Goal: Entertainment & Leisure: Consume media (video, audio)

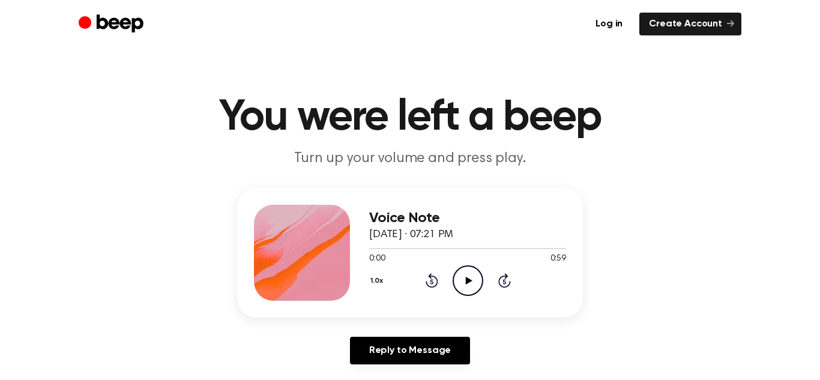
click at [479, 285] on icon "Play Audio" at bounding box center [468, 280] width 31 height 31
click at [466, 279] on icon at bounding box center [468, 281] width 7 height 8
click at [462, 283] on icon "Play Audio" at bounding box center [468, 280] width 31 height 31
click at [435, 279] on icon "Rewind 5 seconds" at bounding box center [431, 281] width 13 height 16
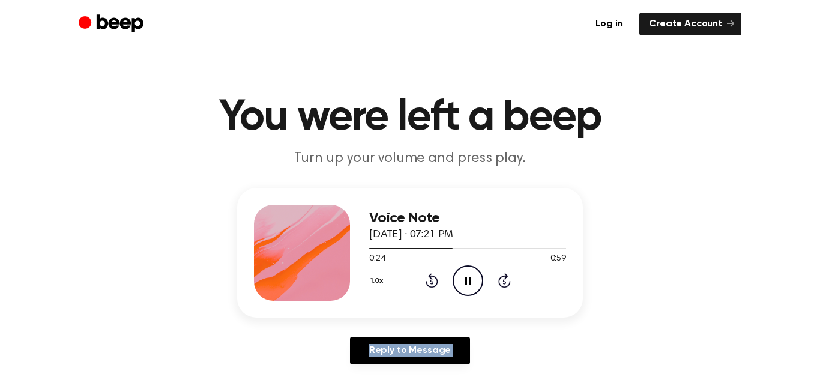
click at [435, 279] on icon "Rewind 5 seconds" at bounding box center [431, 281] width 13 height 16
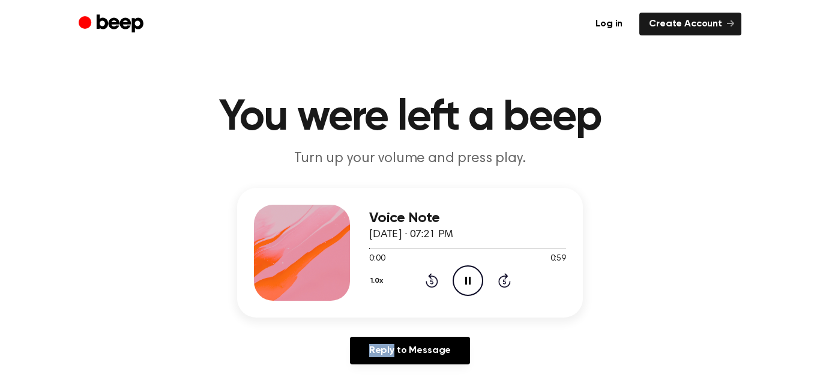
click at [435, 279] on icon "Rewind 5 seconds" at bounding box center [431, 281] width 13 height 16
click at [458, 274] on icon "Play Audio" at bounding box center [468, 280] width 31 height 31
click at [465, 282] on icon at bounding box center [468, 281] width 7 height 8
click at [469, 281] on icon at bounding box center [468, 281] width 7 height 8
